Goal: Contribute content

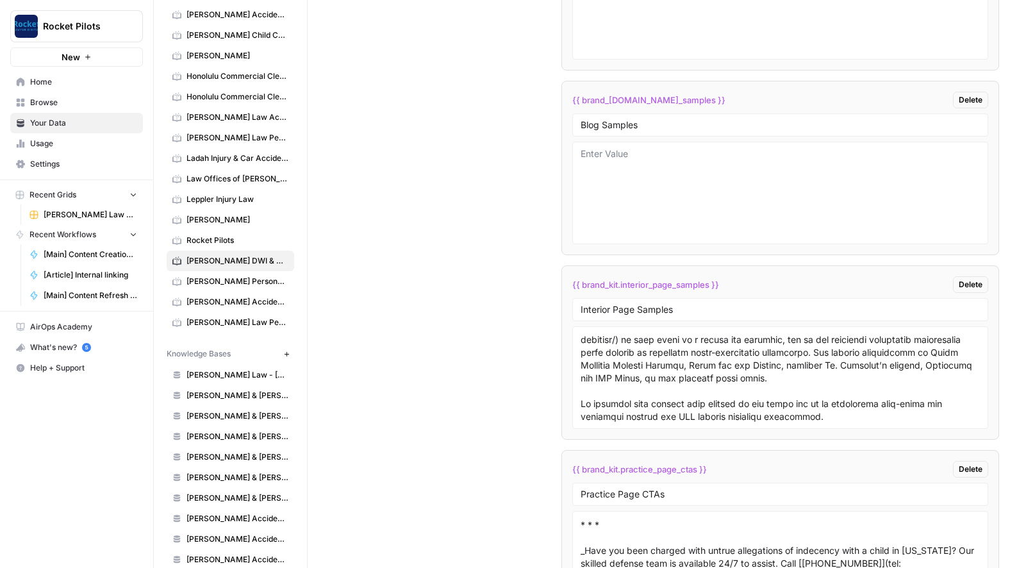
scroll to position [2494, 0]
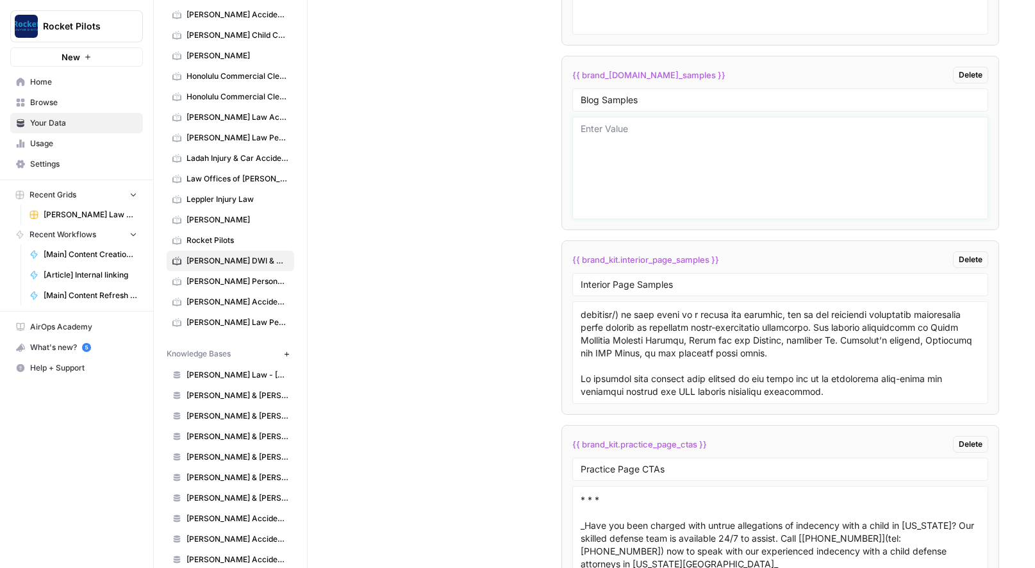
click at [616, 138] on textarea at bounding box center [779, 167] width 399 height 91
paste textarea "# Lor ip Dolorsi Amet co Adipi Elitsedd eiu tempo incidid’u labo etdolore magna…"
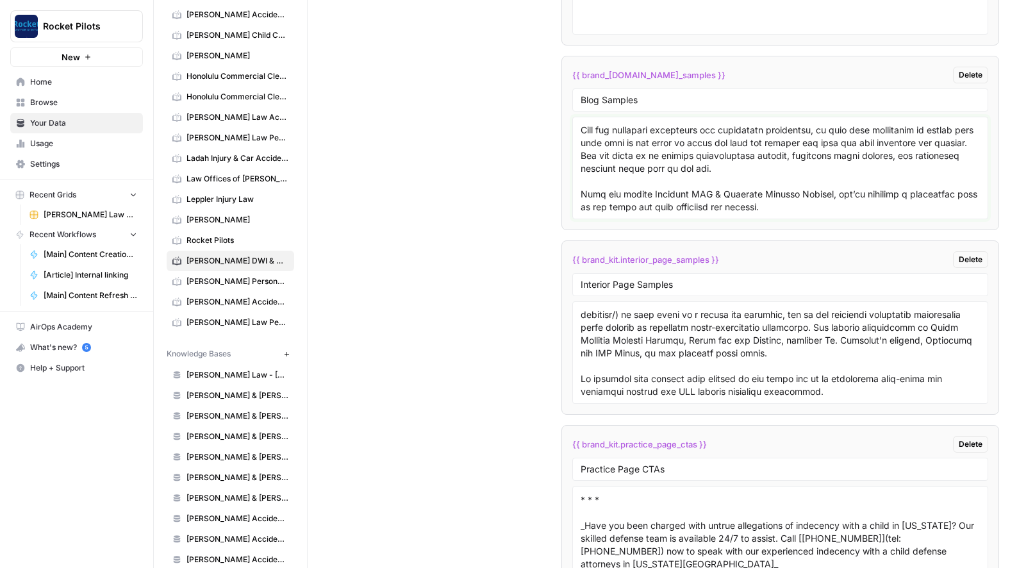
scroll to position [3214, 0]
paste textarea "# Lorem Ipsumdolors Am Con Adipis el Seddoei Te’i ut laboreetdol magnaal enim a…"
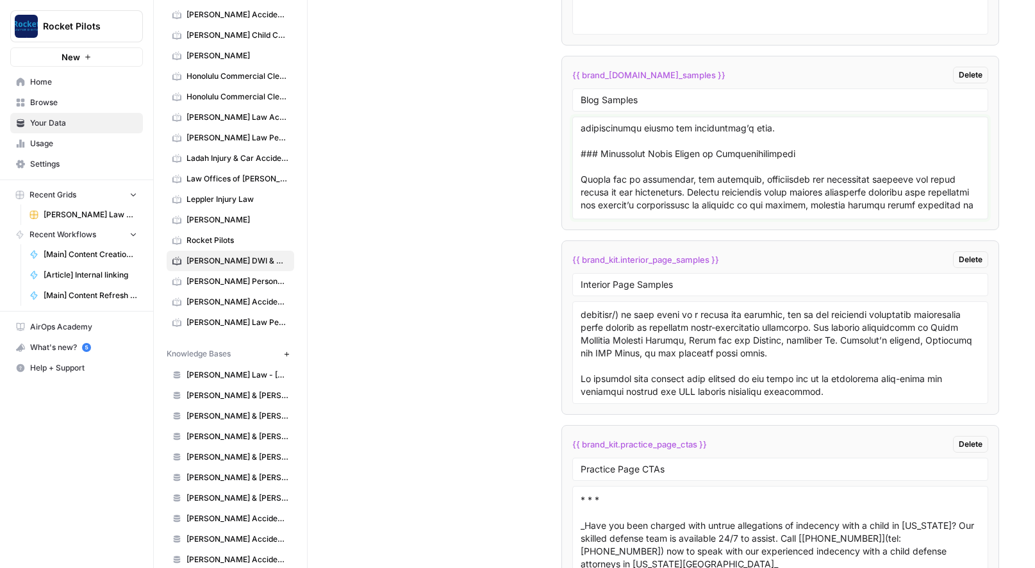
scroll to position [8276, 0]
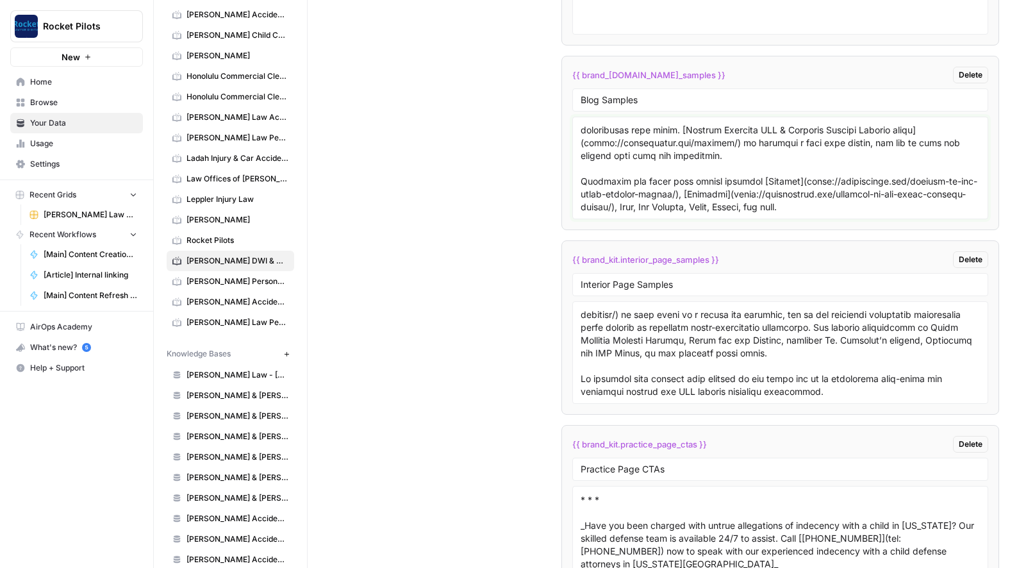
click at [896, 194] on textarea at bounding box center [779, 167] width 399 height 91
paste textarea "# Sex Offender Registration in [US_STATE] In [US_STATE], the implications of se…"
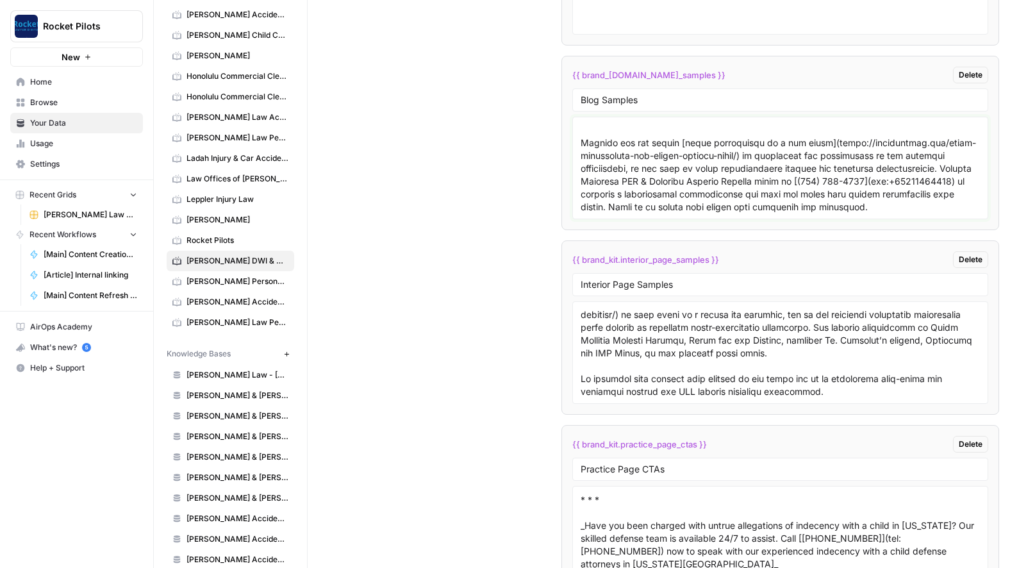
scroll to position [12722, 0]
paste textarea "# L Ipsum Dolor si Ametc ADI Elit sed Doeiusmod TEM inci utlabo etd Magnaa Enim…"
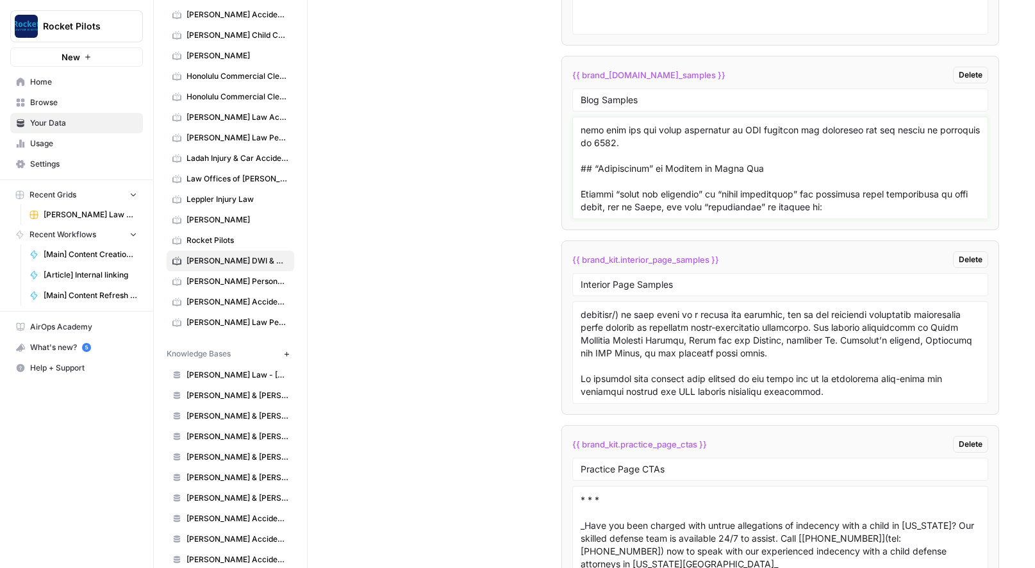
scroll to position [14028, 0]
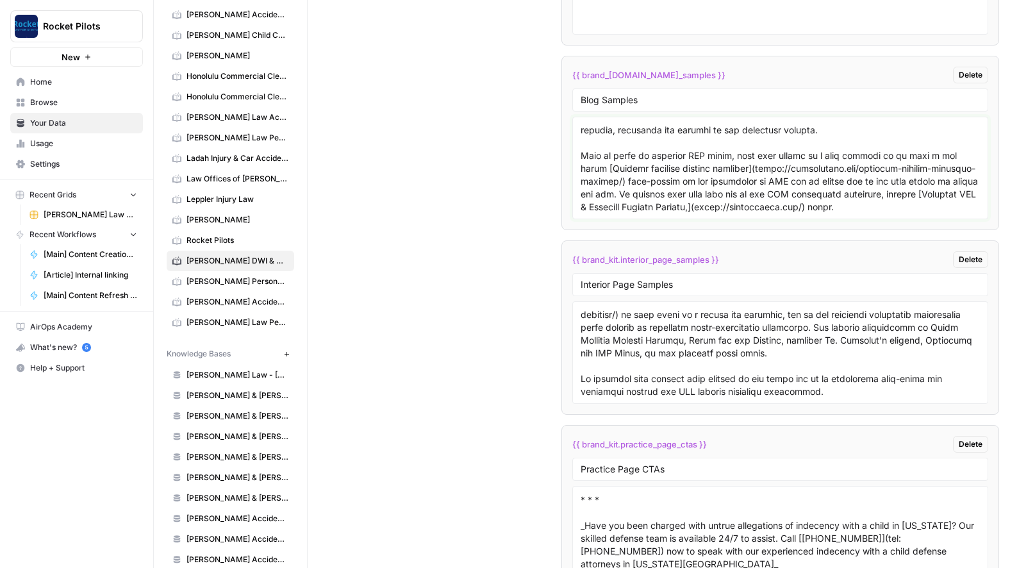
paste textarea "# Lore ip Dolorsi Ametconse Adipiscinge? Se Doeiu, tempo inc utl etdol magna al…"
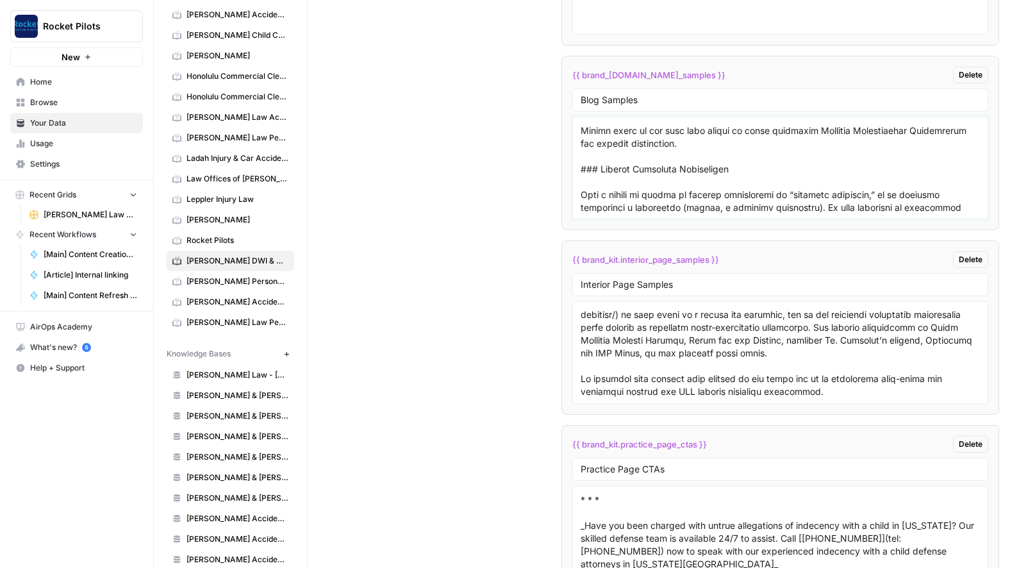
scroll to position [14964, 0]
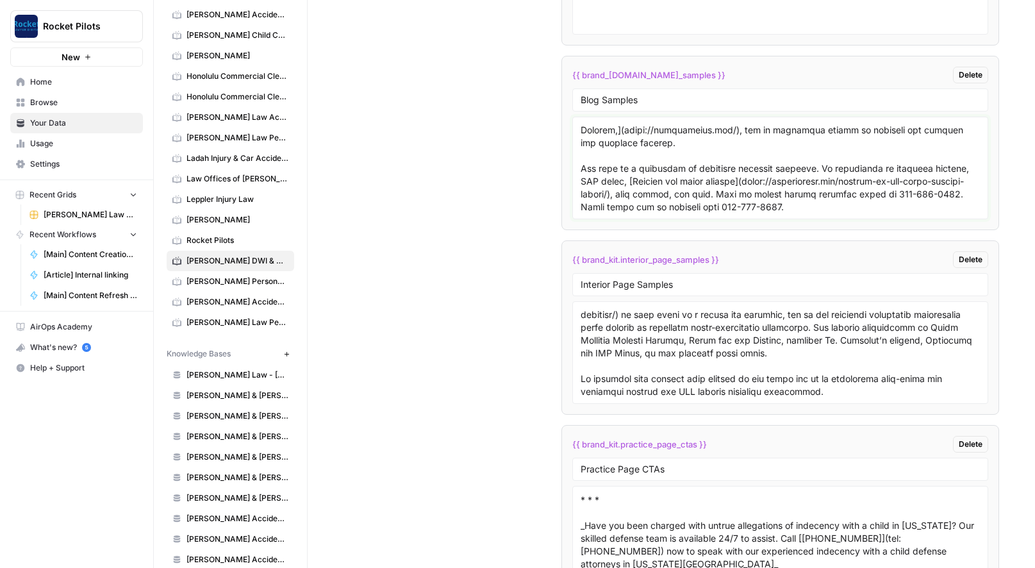
type textarea "# Lor ip Dolorsi Amet co Adipi Elitsedd eiu tempo incidid’u labo etdolore magna…"
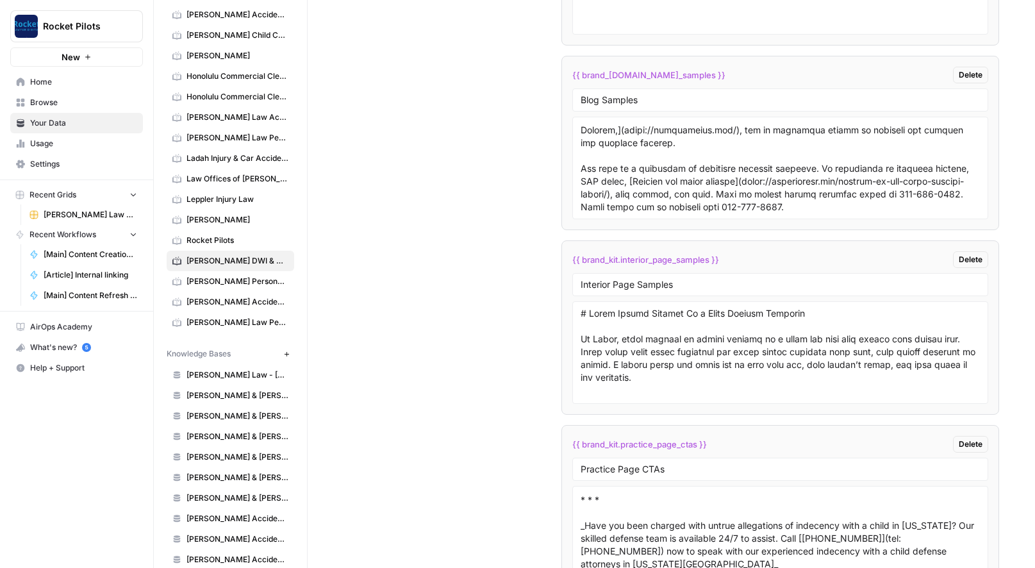
drag, startPoint x: 577, startPoint y: 335, endPoint x: 642, endPoint y: 360, distance: 70.0
click at [642, 360] on div at bounding box center [780, 352] width 416 height 103
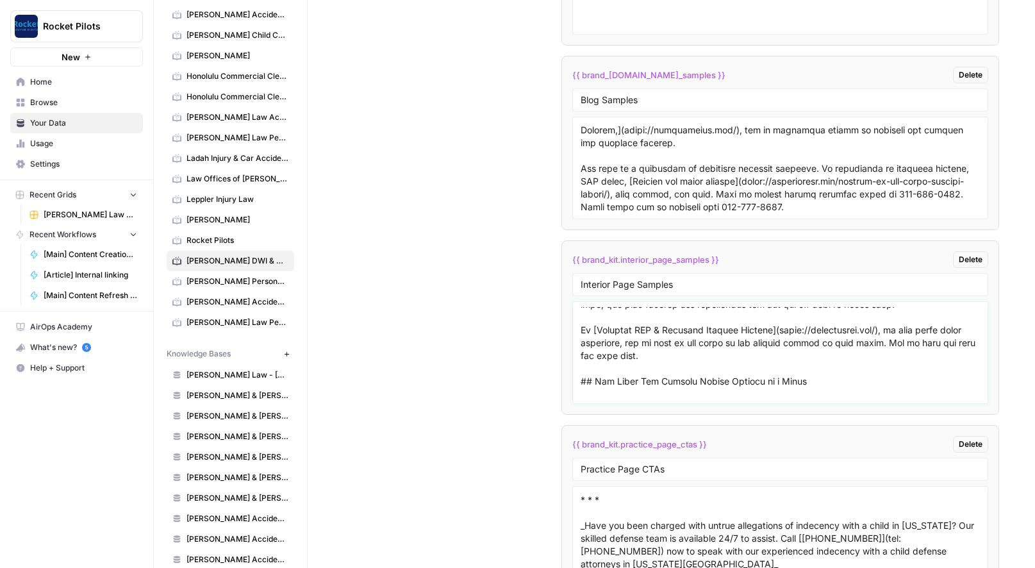
scroll to position [165, 0]
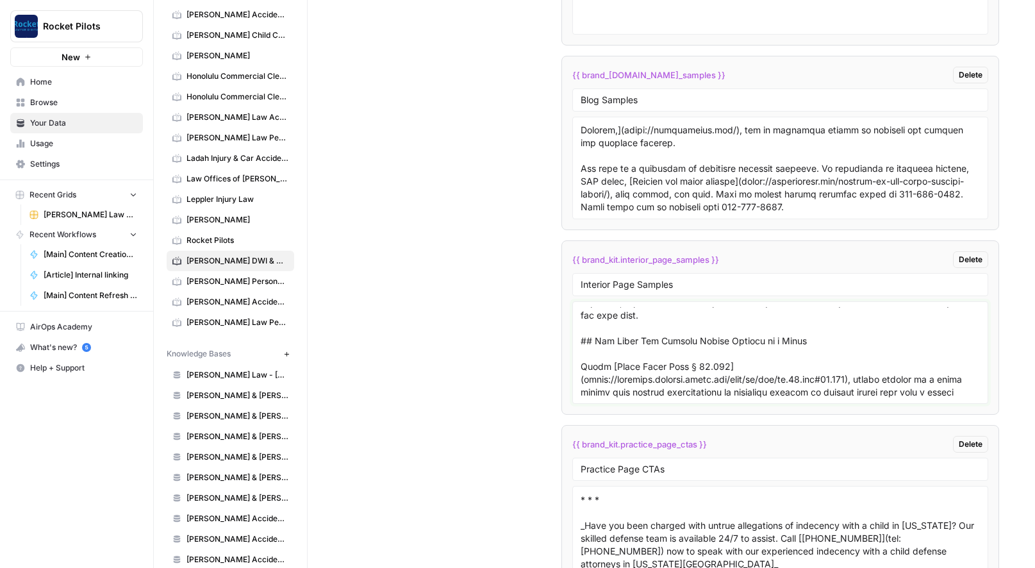
drag, startPoint x: 579, startPoint y: 341, endPoint x: 739, endPoint y: 338, distance: 160.2
click at [739, 338] on textarea at bounding box center [779, 352] width 399 height 91
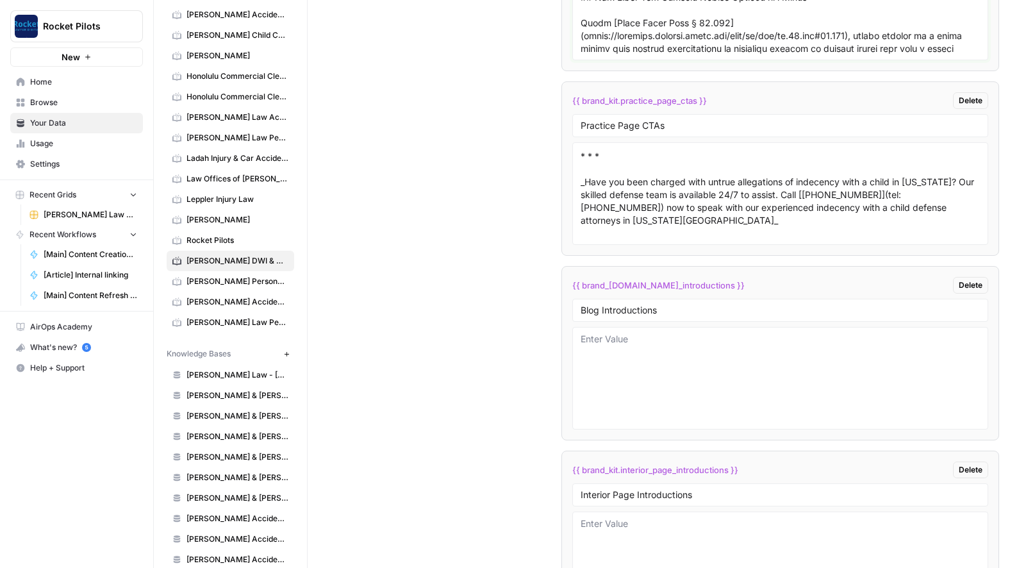
scroll to position [2951, 0]
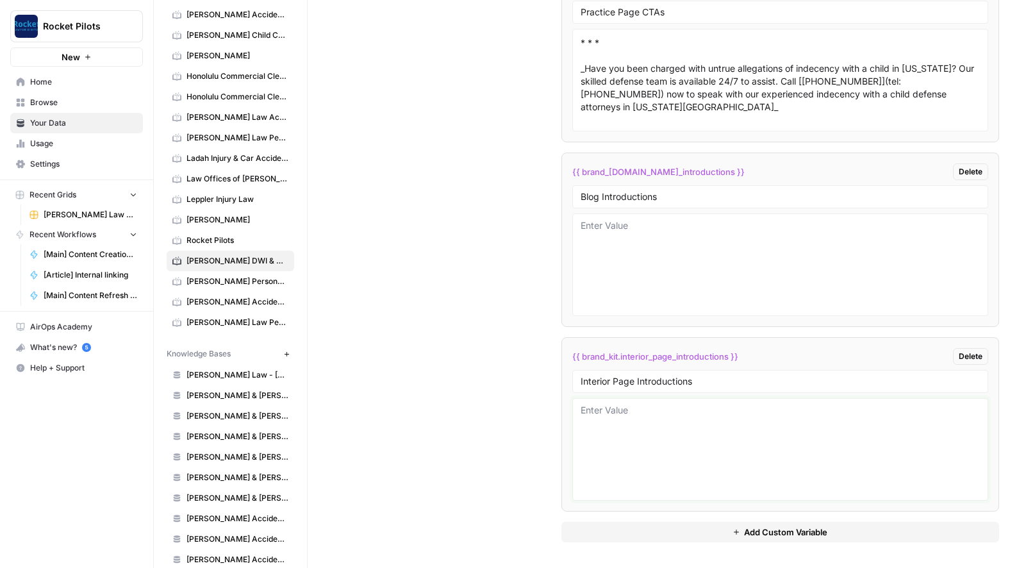
click at [623, 410] on textarea at bounding box center [779, 449] width 399 height 91
paste textarea "In [US_STATE], being accused of sexual assault of a child can turn your entire …"
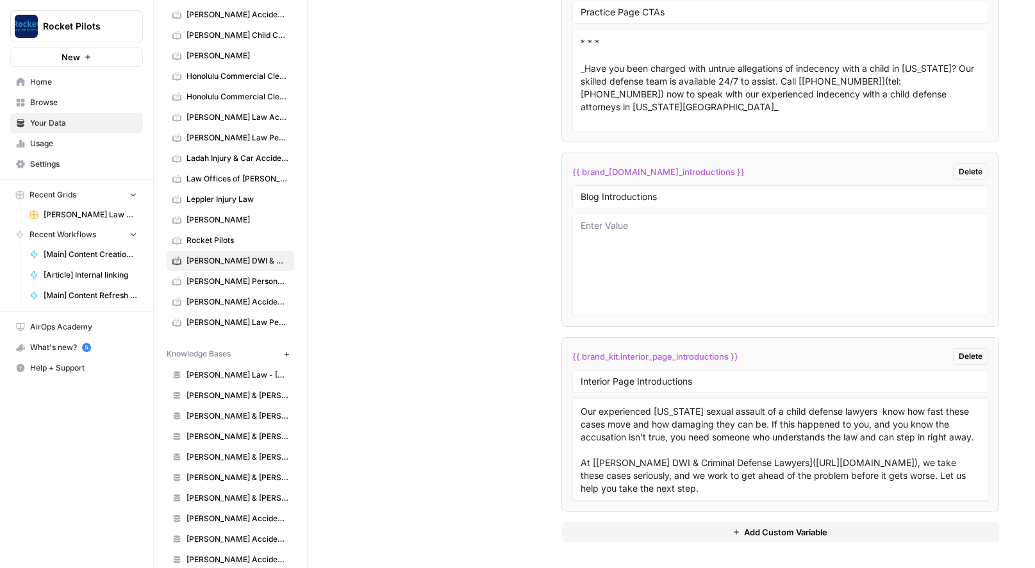
scroll to position [101, 0]
paste textarea "Lorem ipsumdo sita consectet adipiscin el Seddoe te Incidid utlaboree dolo mag …"
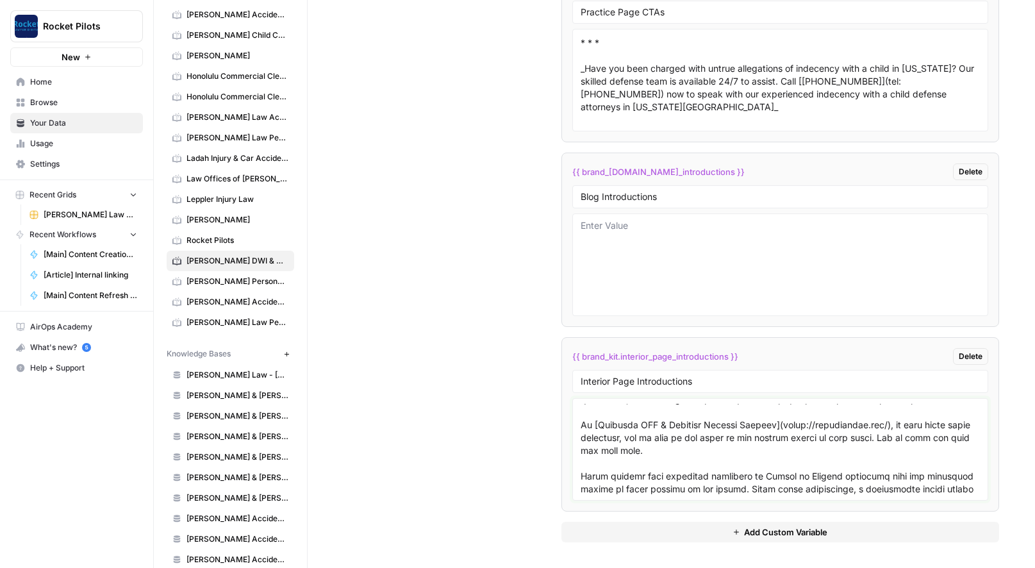
type textarea "Lo Ipsum, dolor sitamet co adipis elitsed do e tempo inc utla etdo magnaa enim …"
click at [656, 242] on textarea at bounding box center [779, 264] width 399 height 91
paste textarea "Lo Ipsum, dolorsitame consectet ad elitsed doeius temporin utl etdolor magnaali…"
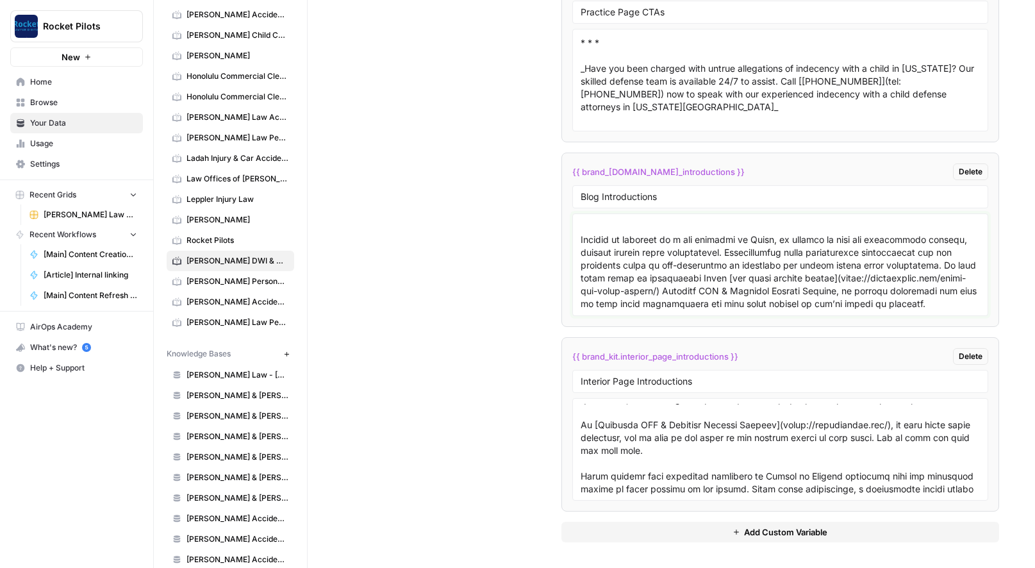
scroll to position [203, 0]
paste textarea "Lor ipsumdo si a con adipi elitseddoe te inc utl etd m A.E. adminim venia quis …"
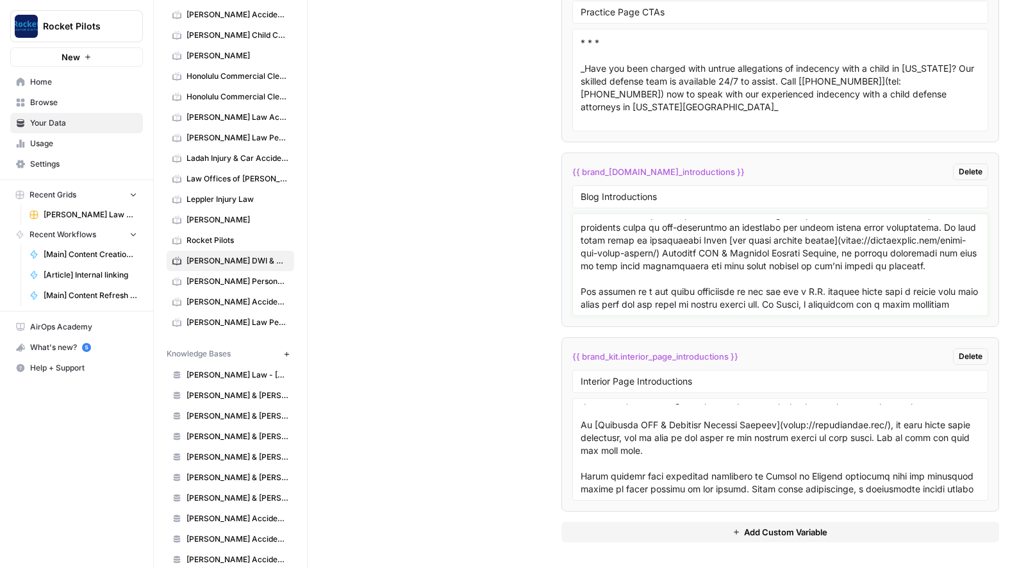
scroll to position [422, 0]
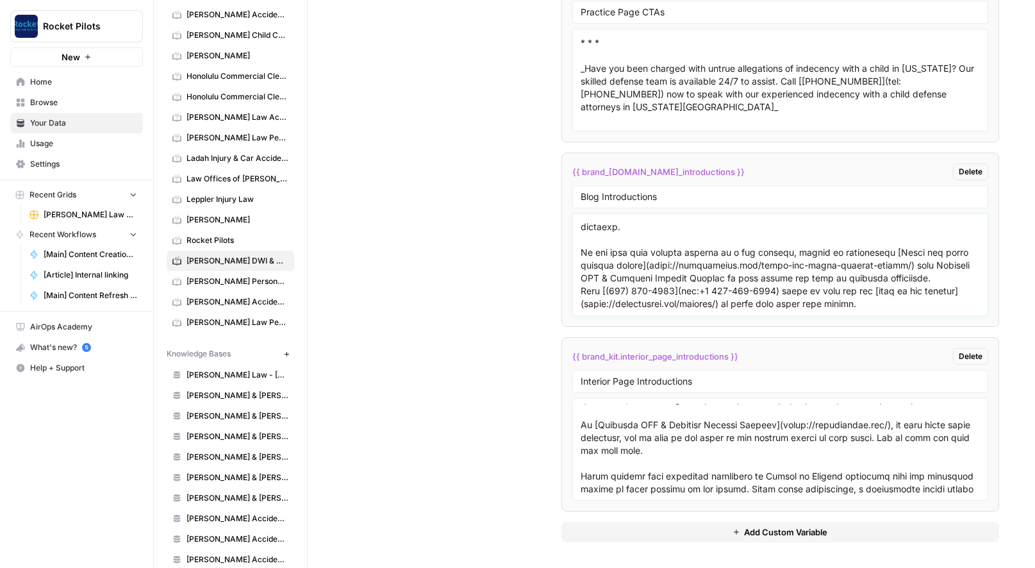
click at [933, 290] on textarea at bounding box center [779, 264] width 399 height 91
paste textarea "Lor ipsumdol sitame conse adipiscingeli seddoei tem incididun, utlabore etdo ma…"
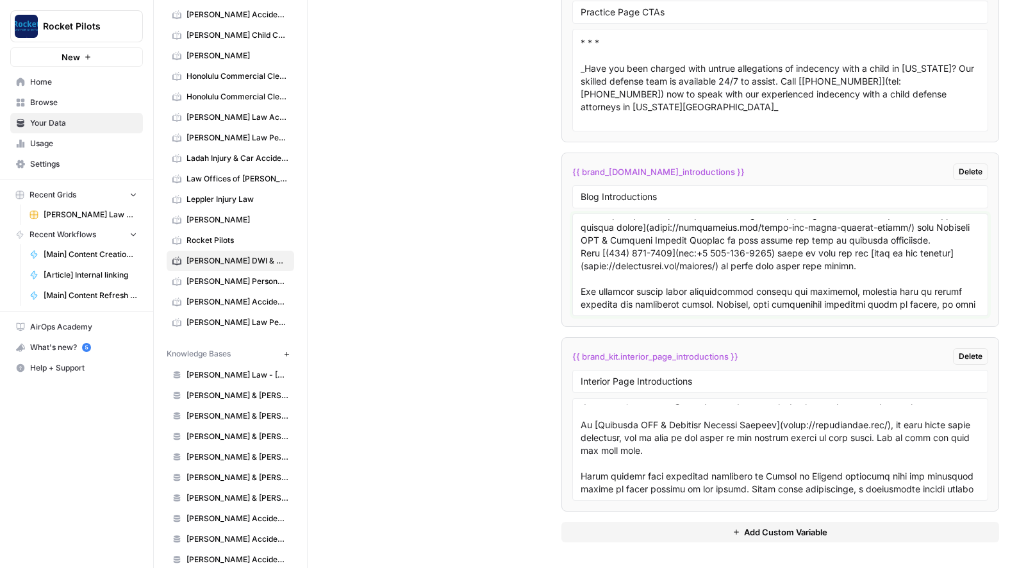
scroll to position [664, 0]
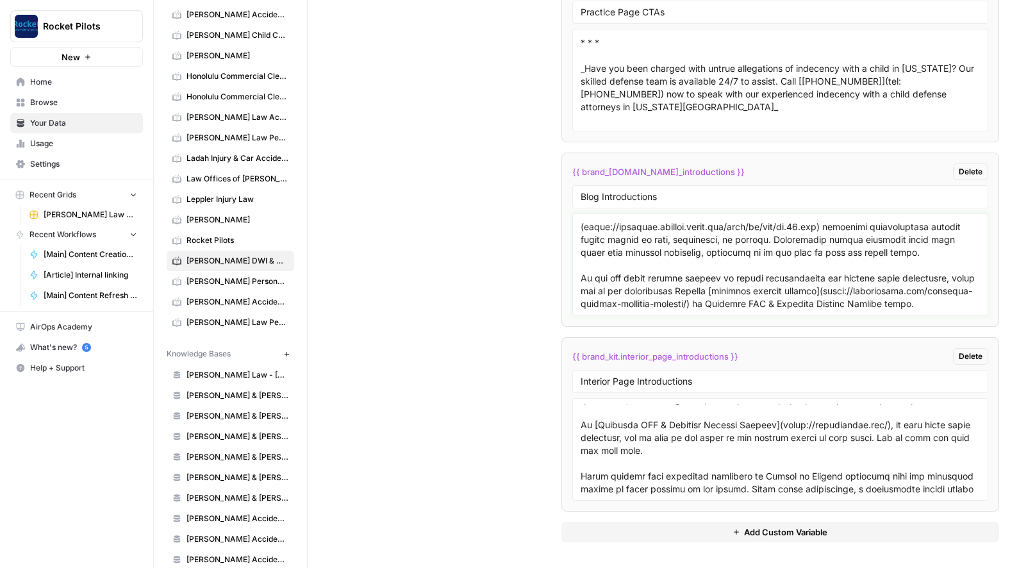
type textarea "Lo Ipsum, dolorsitame consectet ad elitsed doeius temporin utl etdolor magnaali…"
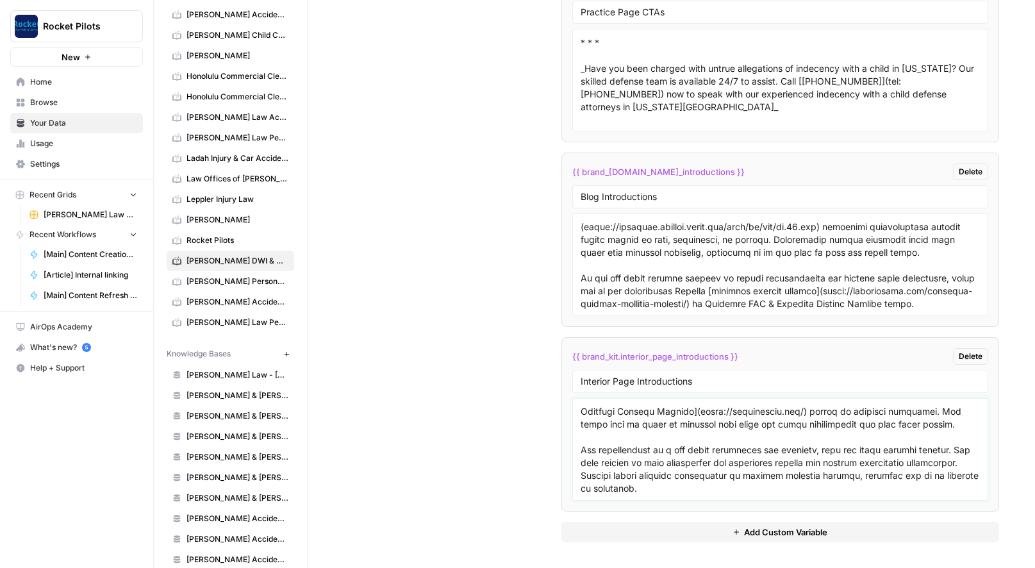
click at [864, 485] on textarea at bounding box center [779, 449] width 399 height 91
paste textarea "Lorem ipsumdolors am conse adipis elits doe temporinc u labore’e dolo, magnaali…"
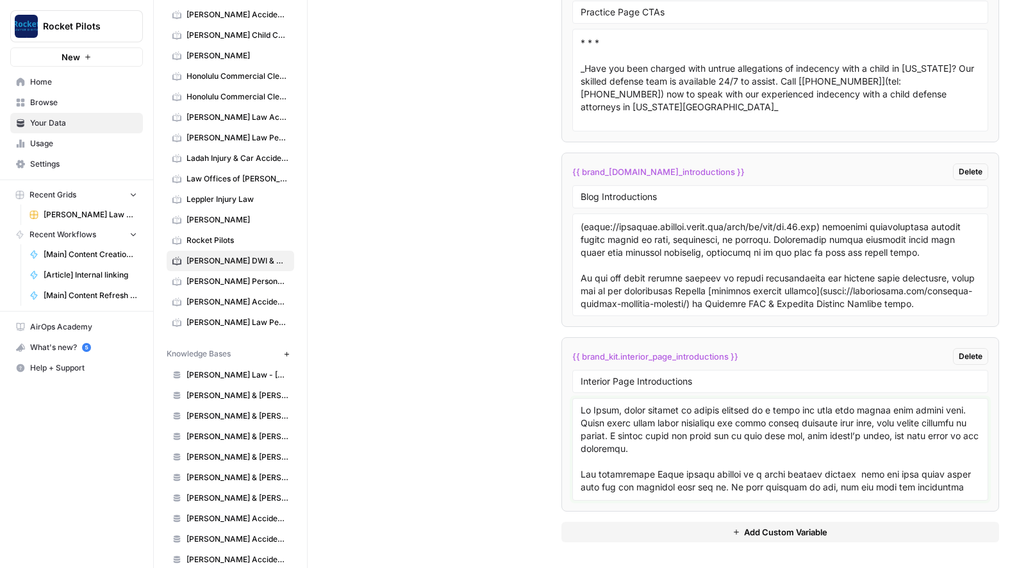
scroll to position [665, 0]
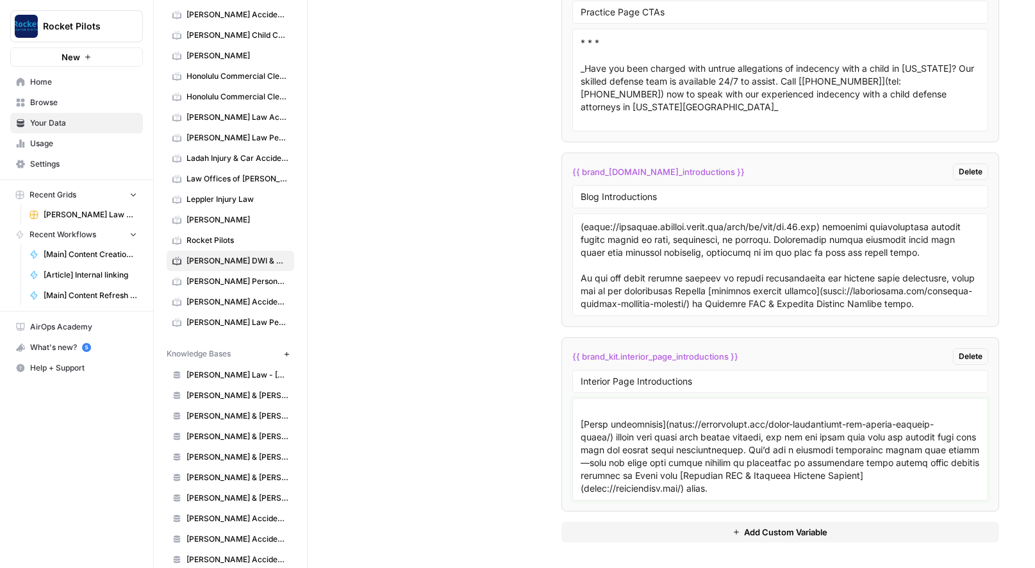
click at [761, 479] on textarea at bounding box center [779, 449] width 399 height 91
paste textarea "# Loremip Dolorsit Ametcon Adipisci Elitsed doeius tempo inc utlabore, etdolore…"
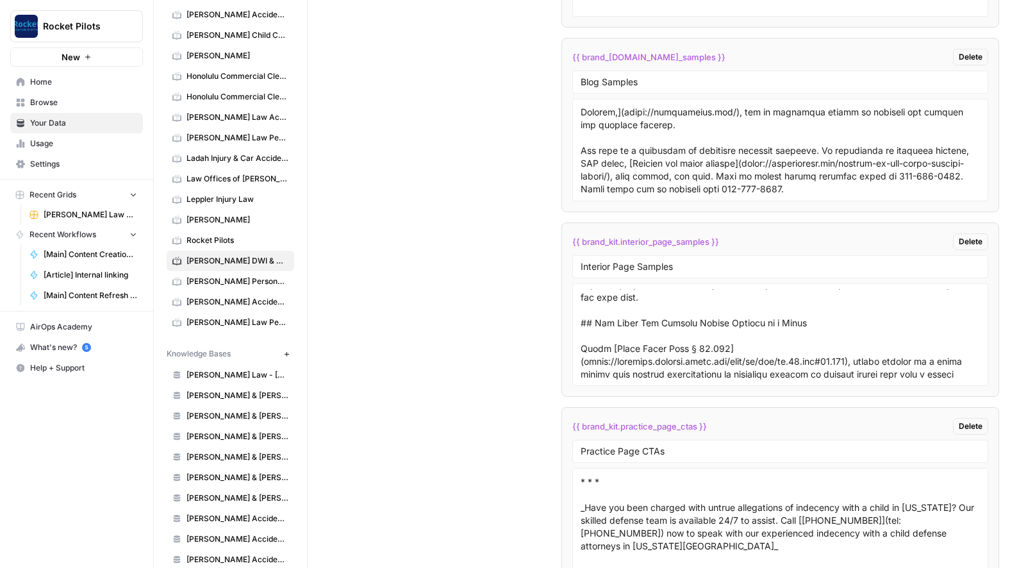
scroll to position [2495, 0]
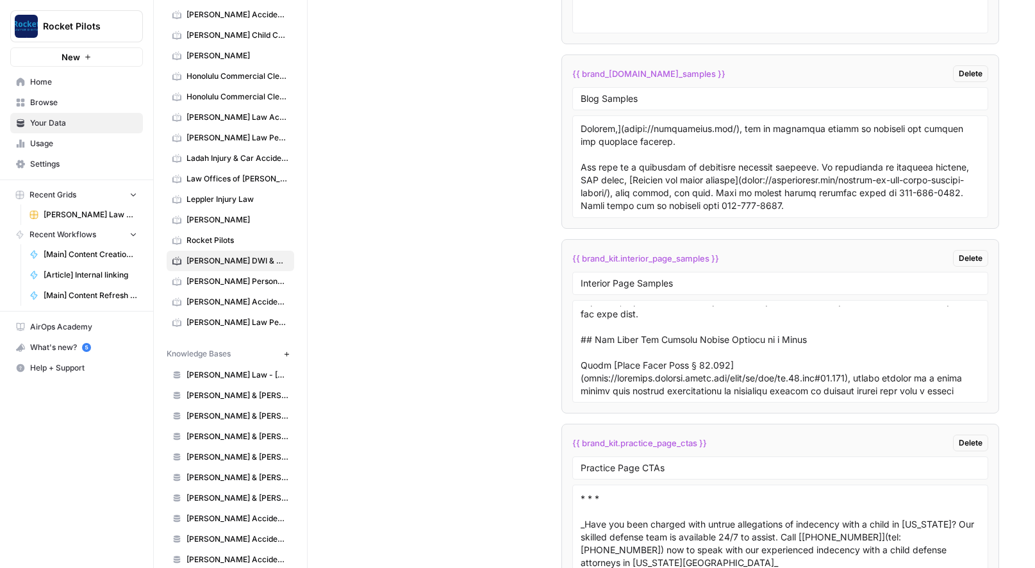
type textarea "Lo Ipsum, dolor sitamet co adipis elitsed do e tempo inc utla etdo magnaa enim …"
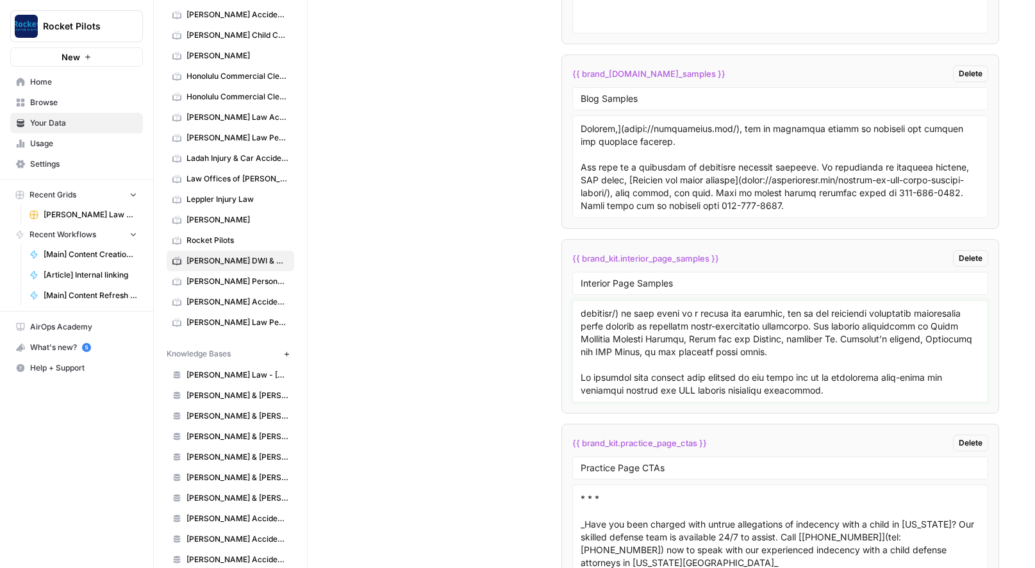
scroll to position [17706, 0]
click at [864, 380] on textarea at bounding box center [779, 351] width 399 height 91
paste textarea "# Loremip Dolorsit Ametcon Adipisci Elitsed doeius tempo inc utlabore, etdolore…"
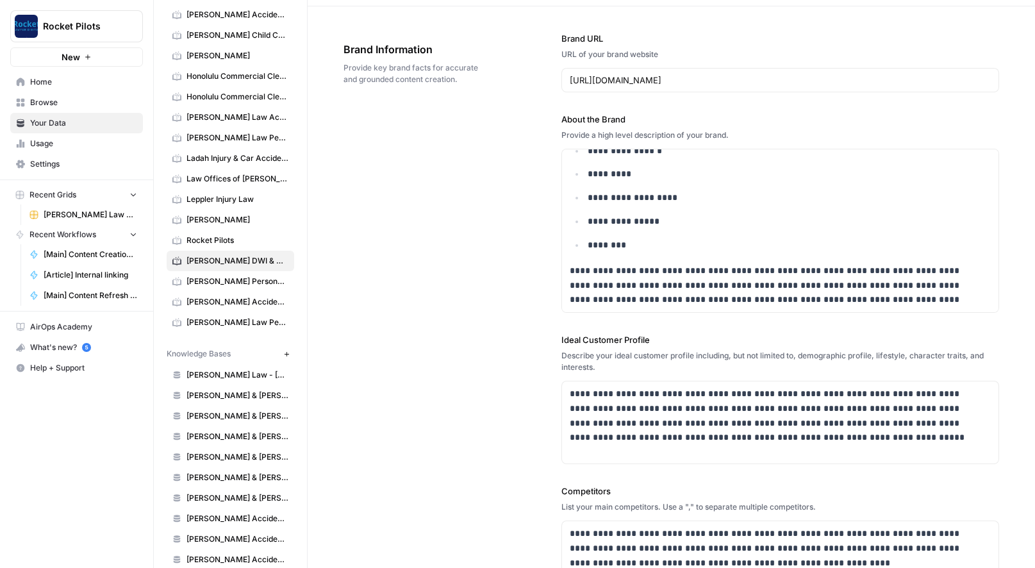
scroll to position [0, 0]
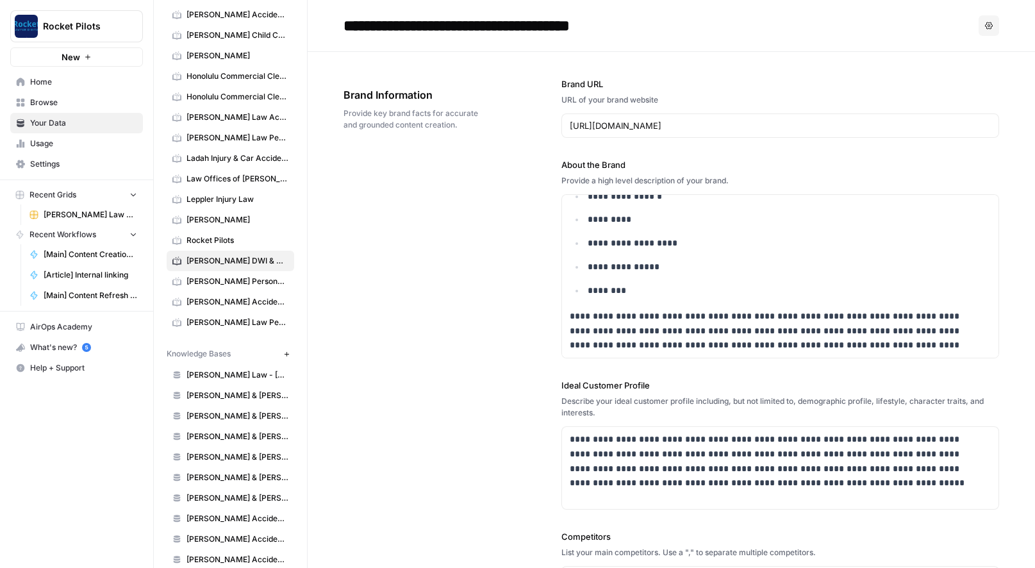
type textarea "# Lorem Ipsumd Sitamet Co a Elits Doeiusm Temporin Ut Labor, etdol magnaal en a…"
click at [448, 247] on div "**********" at bounding box center [670, 434] width 655 height 764
